Goal: Find specific page/section: Find specific page/section

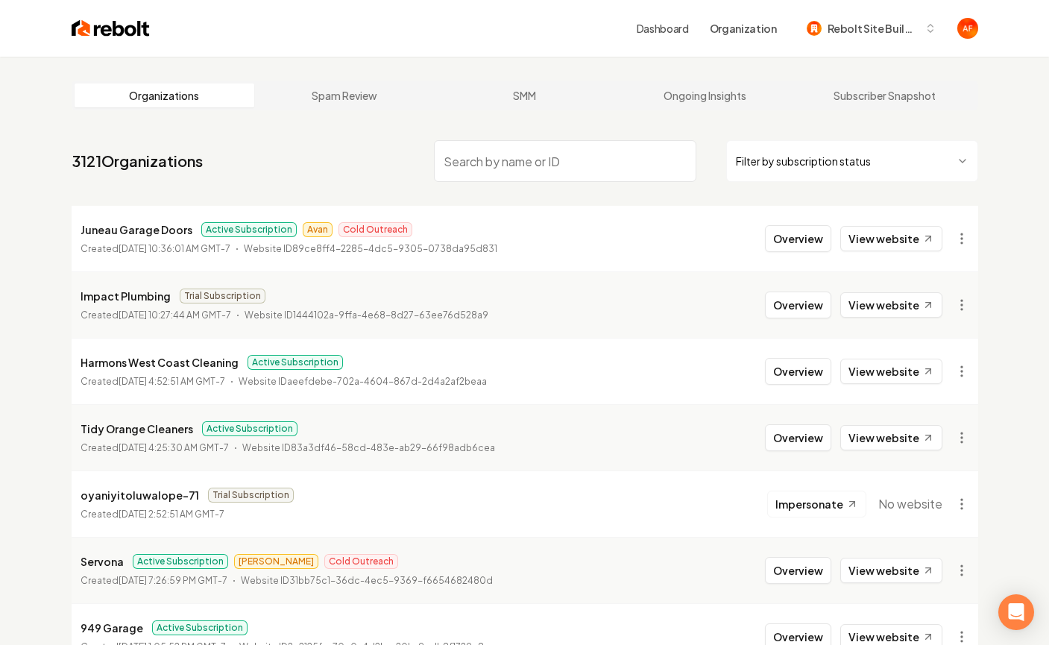
click at [511, 166] on input "search" at bounding box center [565, 161] width 262 height 42
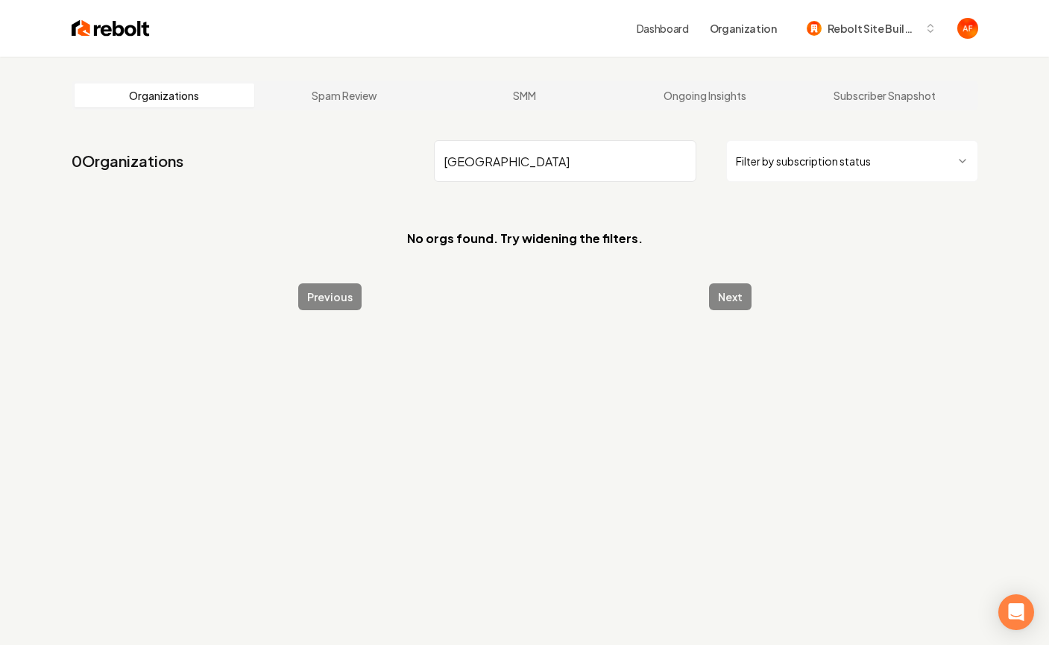
type input "[GEOGRAPHIC_DATA]"
click at [91, 34] on img at bounding box center [111, 28] width 78 height 21
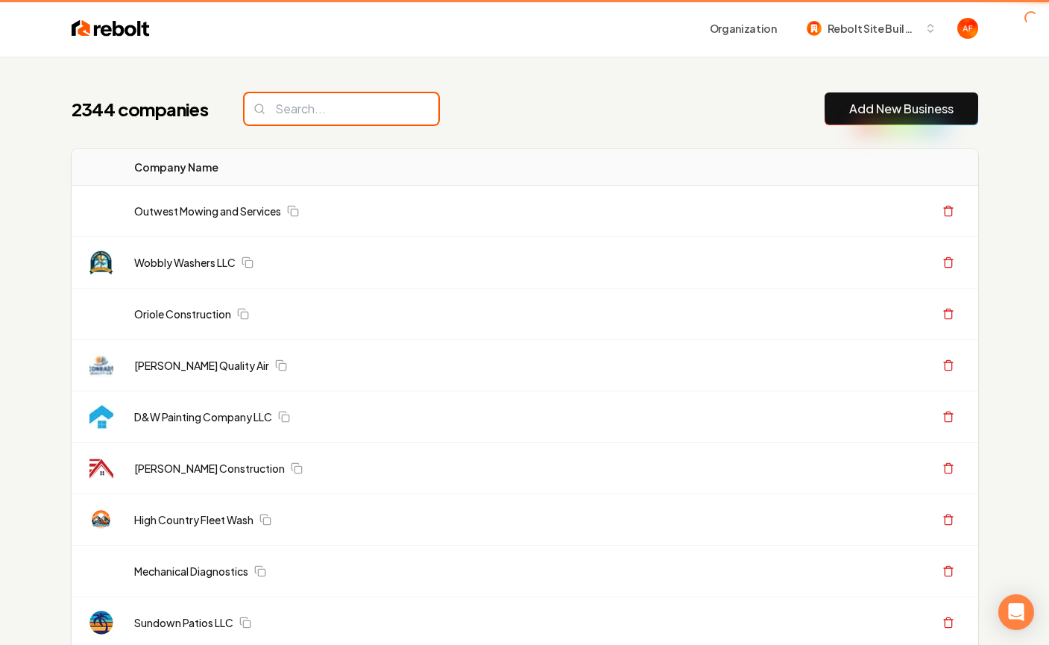
click at [342, 101] on input "search" at bounding box center [342, 108] width 194 height 31
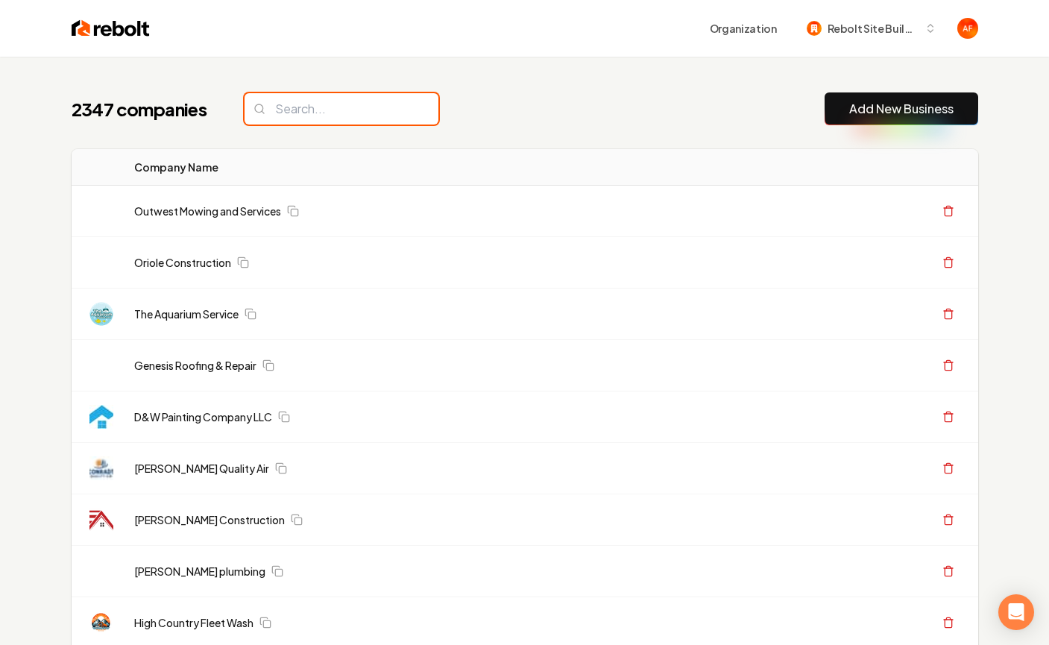
click at [395, 109] on input "search" at bounding box center [342, 108] width 194 height 31
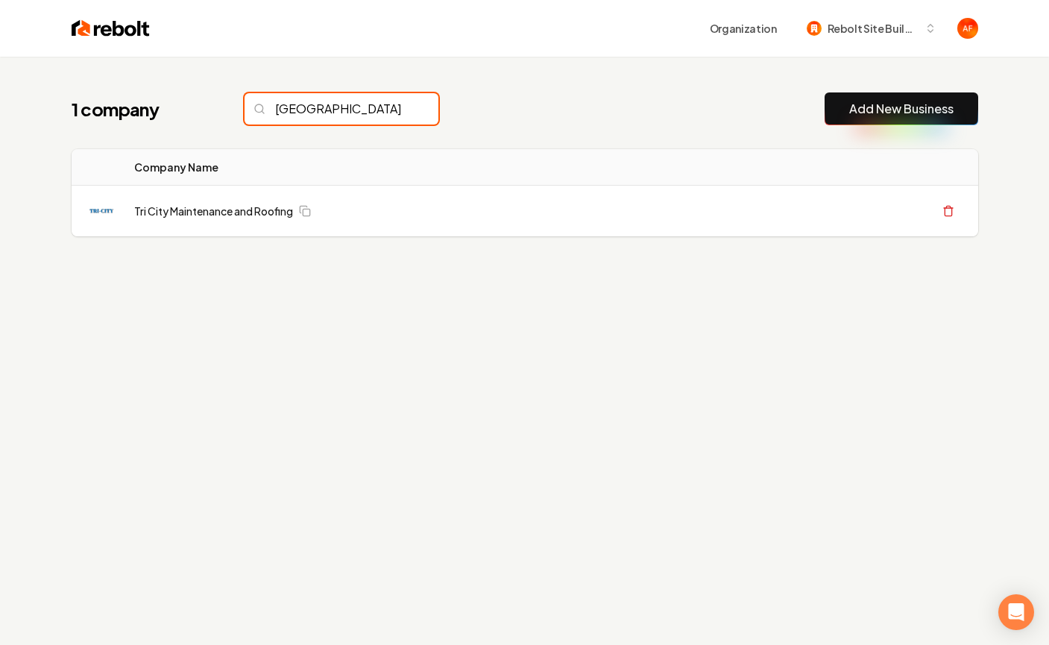
click at [311, 104] on input "[GEOGRAPHIC_DATA]" at bounding box center [342, 108] width 194 height 31
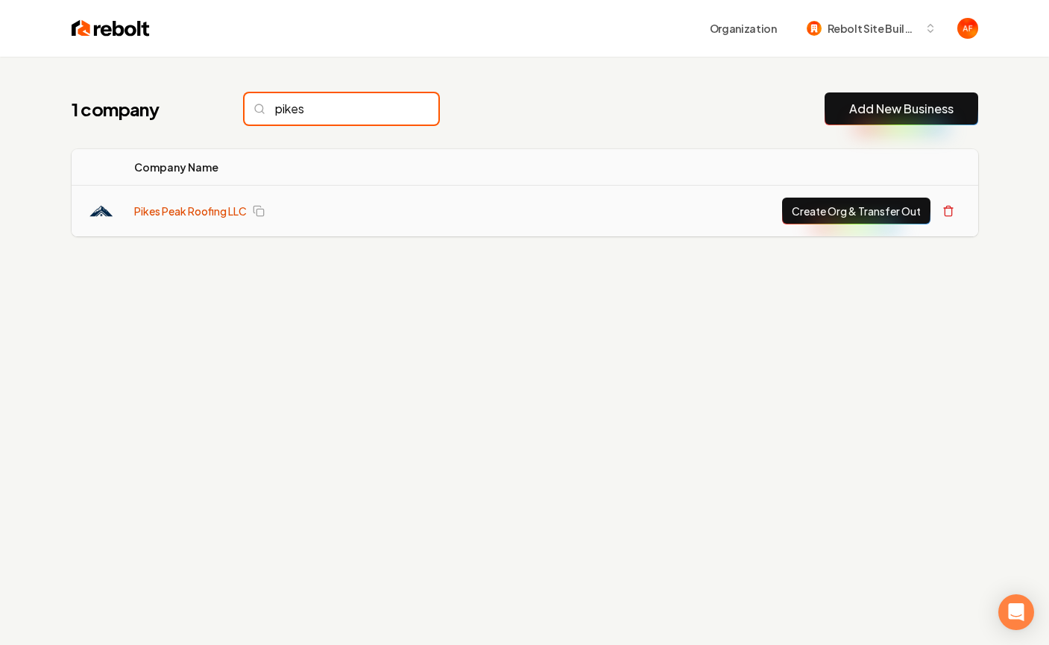
type input "pikes"
click at [164, 212] on link "Pikes Peak Roofing LLC" at bounding box center [190, 211] width 113 height 15
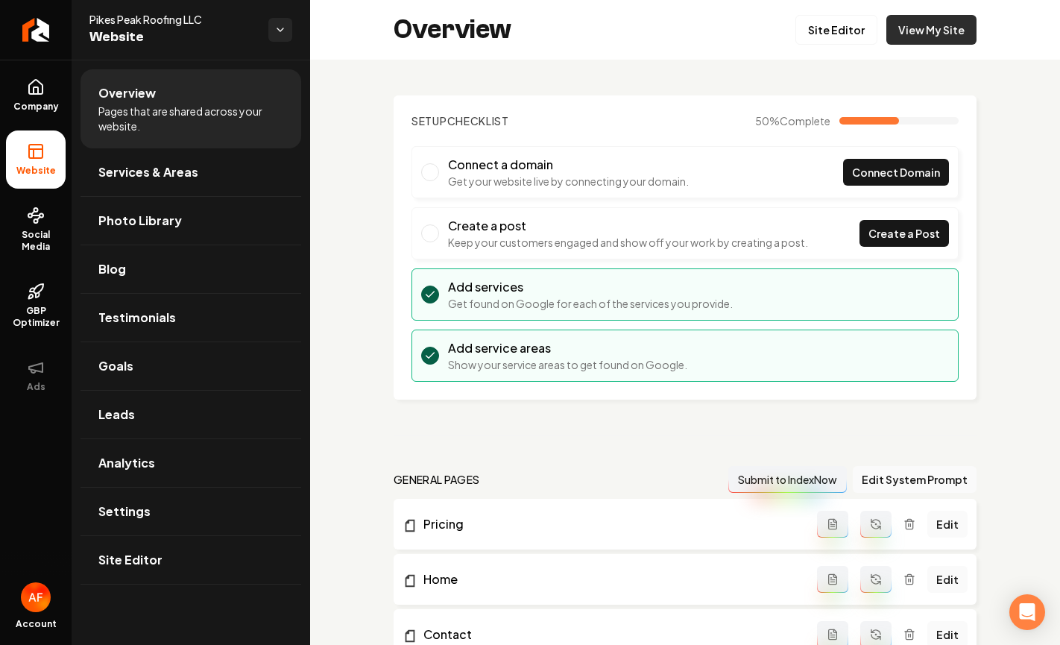
click at [933, 34] on link "View My Site" at bounding box center [931, 30] width 90 height 30
